Goal: Task Accomplishment & Management: Use online tool/utility

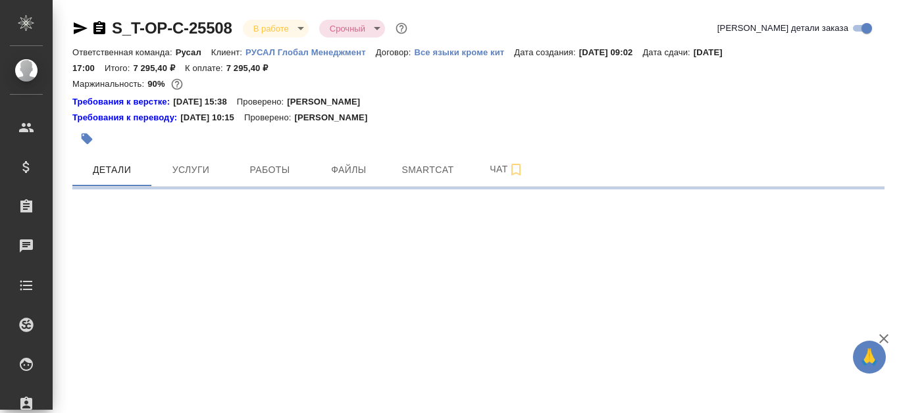
select select "RU"
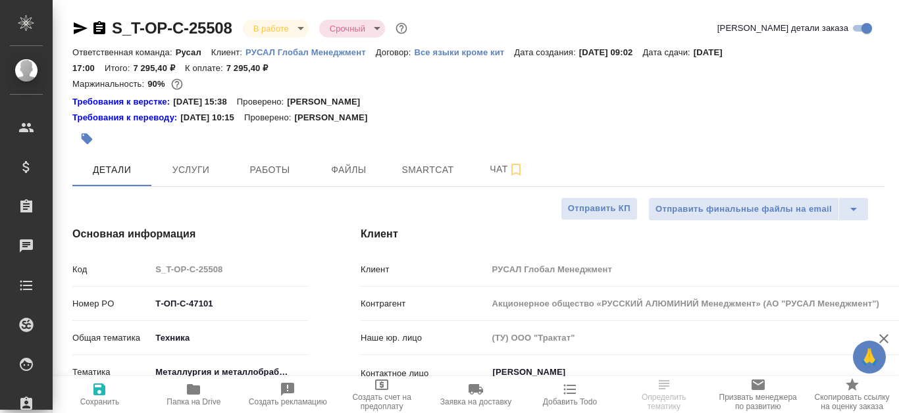
type textarea "x"
type input "[PERSON_NAME]"
type textarea "x"
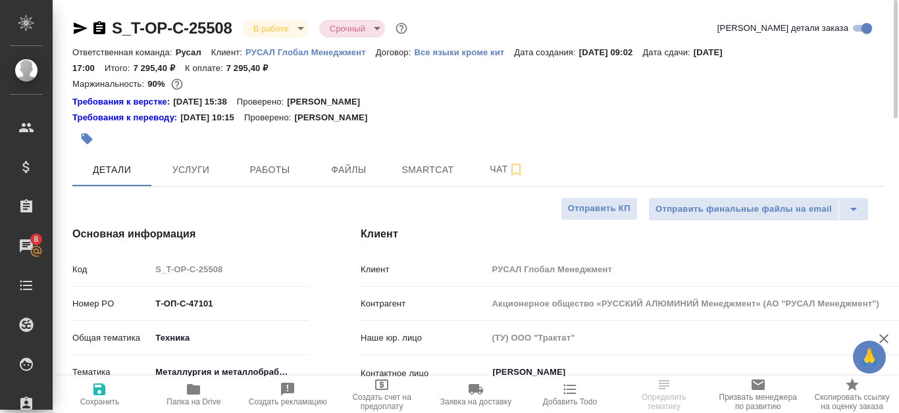
type textarea "x"
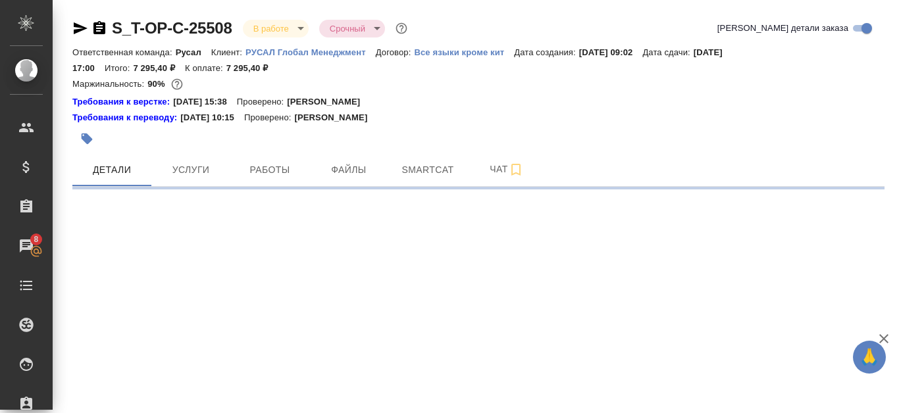
select select "RU"
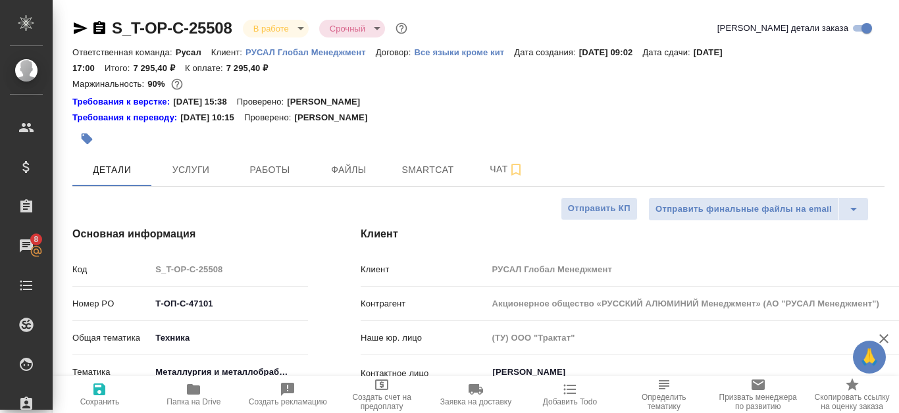
click at [72, 32] on icon "button" at bounding box center [80, 28] width 16 height 16
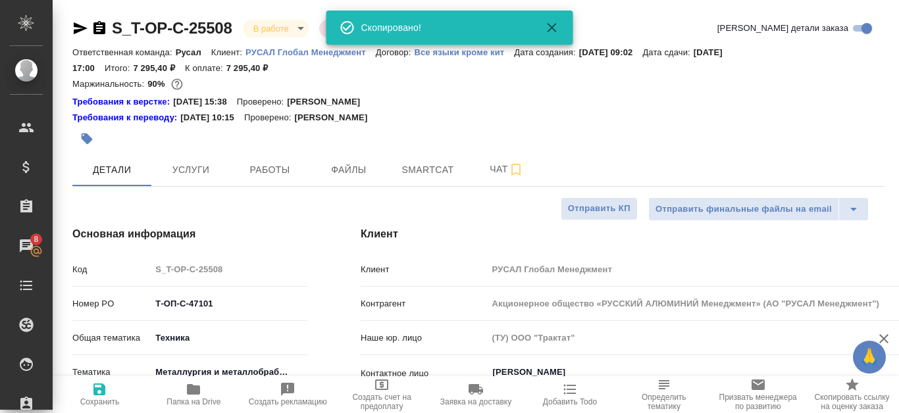
type textarea "x"
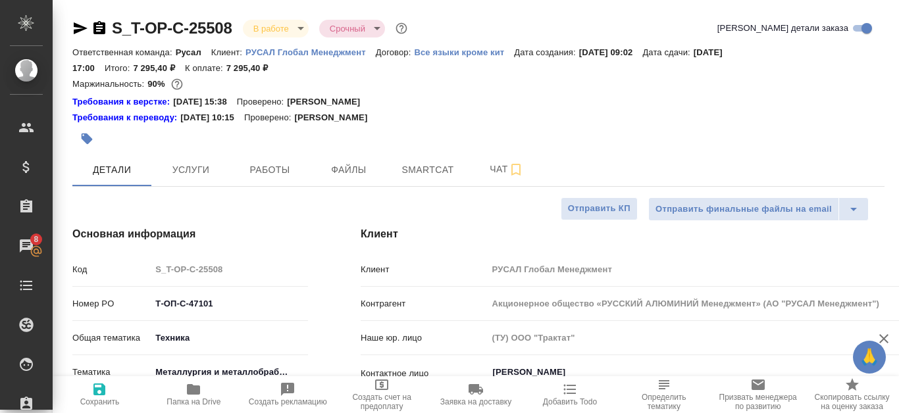
type textarea "x"
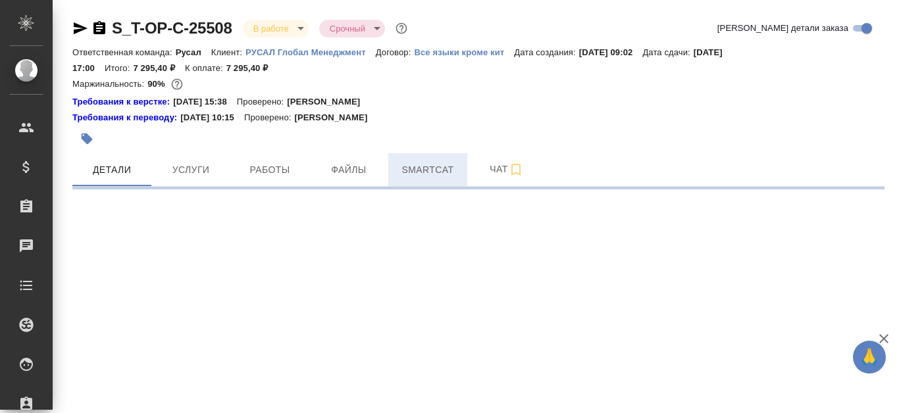
select select "RU"
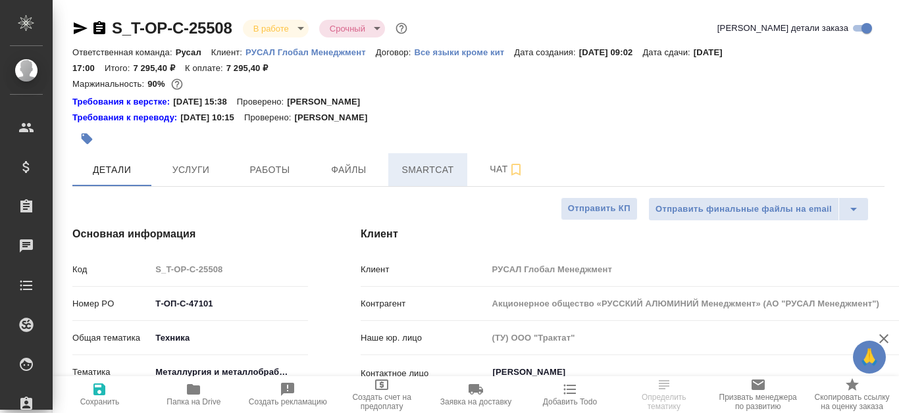
type textarea "x"
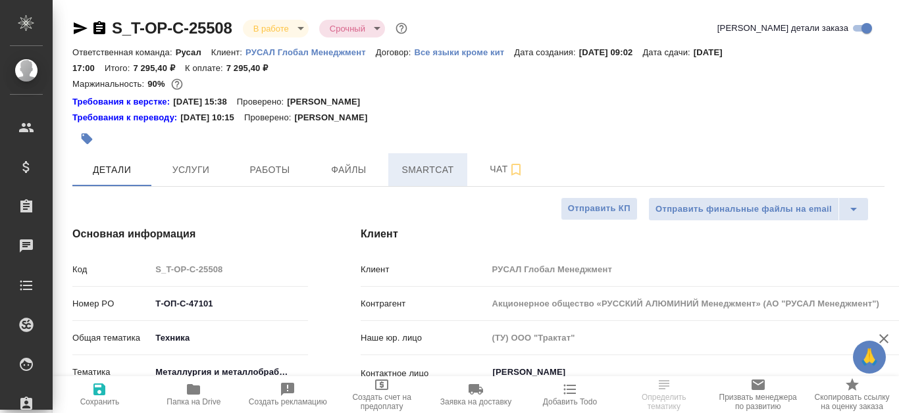
type textarea "x"
click at [433, 178] on span "Smartcat" at bounding box center [427, 170] width 63 height 16
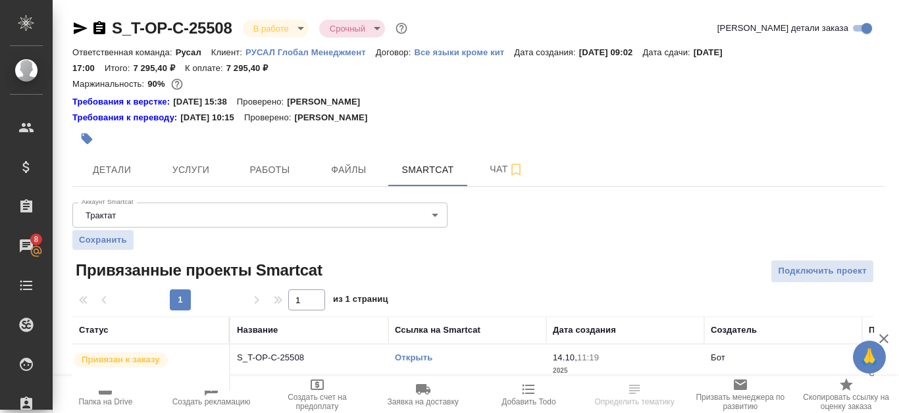
click at [431, 361] on link "Открыть" at bounding box center [414, 358] width 38 height 10
